Goal: Transaction & Acquisition: Book appointment/travel/reservation

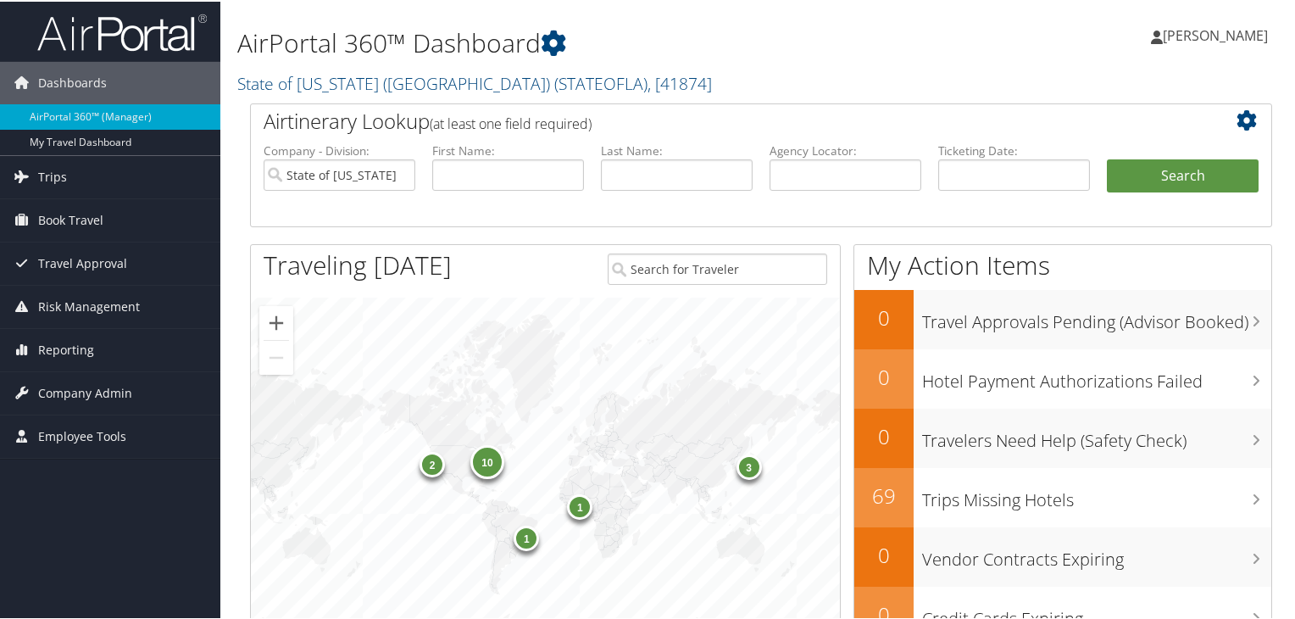
click at [64, 219] on span "Book Travel" at bounding box center [70, 219] width 65 height 42
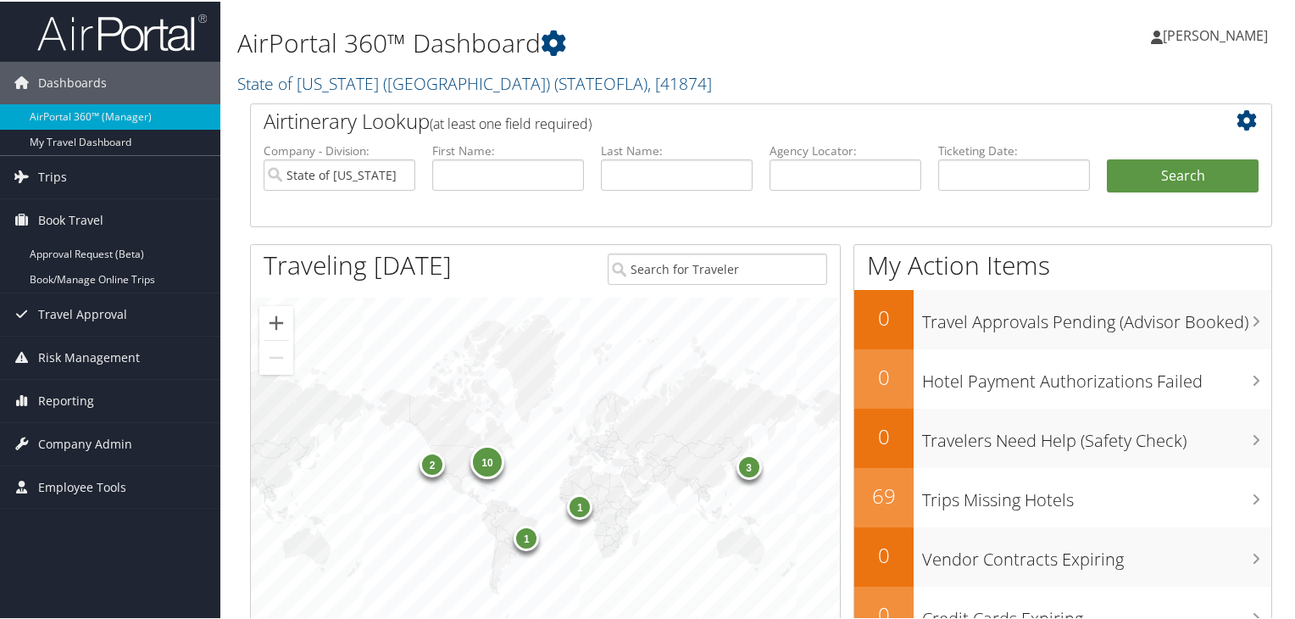
click at [120, 276] on link "Book/Manage Online Trips" at bounding box center [110, 277] width 220 height 25
